Goal: Navigation & Orientation: Go to known website

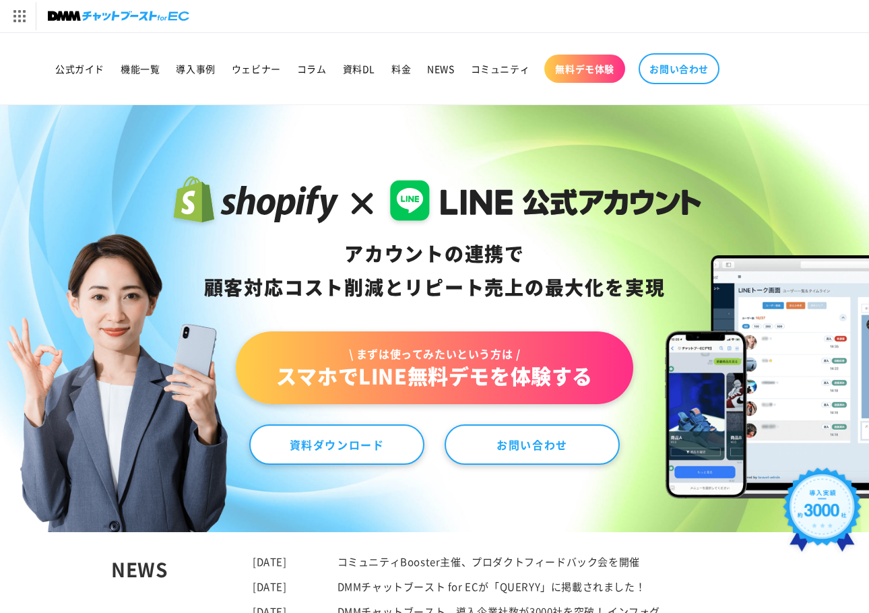
click at [226, 86] on ul "公式ガイド 機能一覧 導入事例 ウェビナー コラム 資料DL 料金 NEWS コミュニティ 無料デモ体験 お問い合わせ" at bounding box center [386, 68] width 679 height 44
drag, startPoint x: 67, startPoint y: 15, endPoint x: 7, endPoint y: 12, distance: 59.4
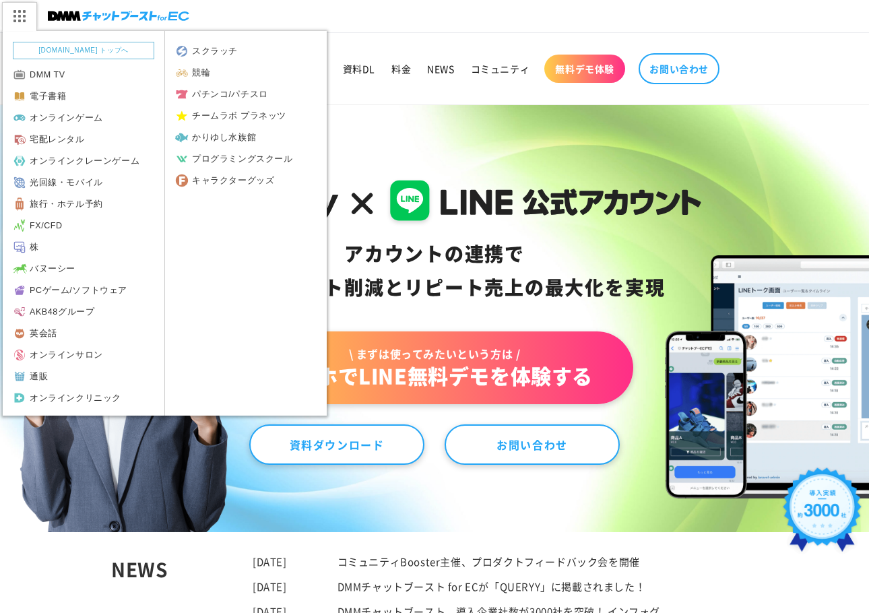
click at [66, 15] on img at bounding box center [118, 16] width 141 height 19
click at [59, 48] on link "[DOMAIN_NAME] トップへ" at bounding box center [83, 51] width 141 height 18
